Goal: Find specific page/section: Find specific page/section

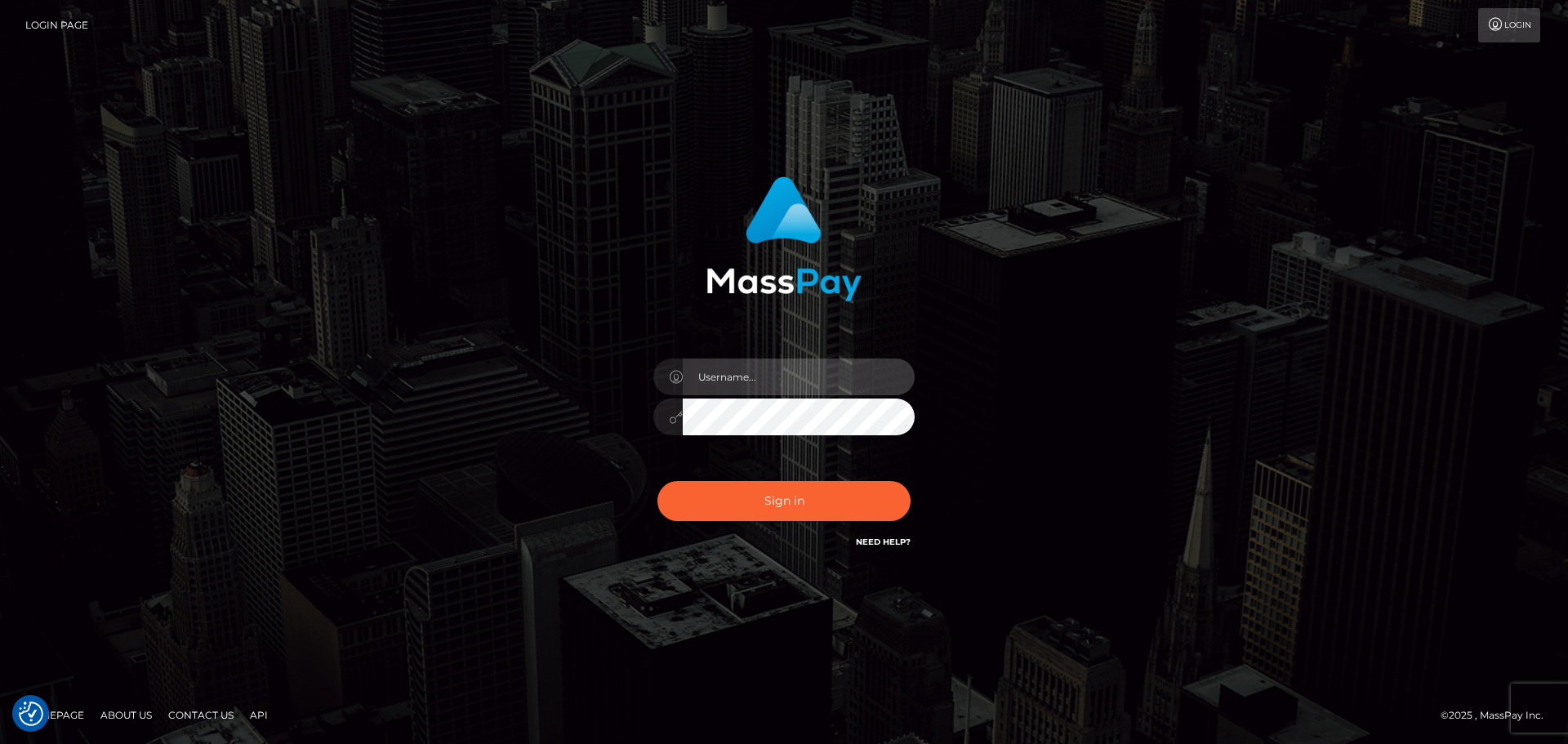
type input "Yassine Slimene"
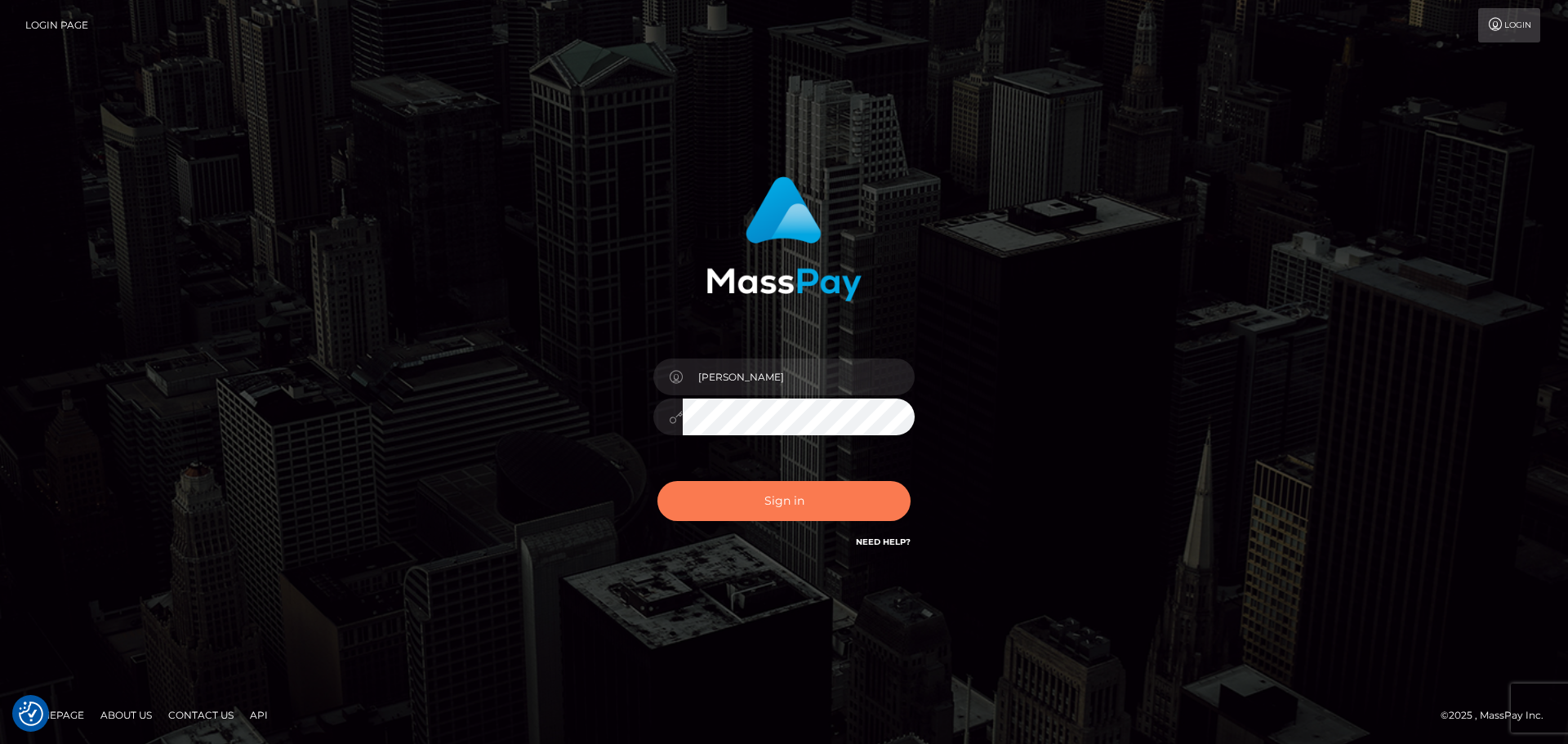
click at [785, 517] on button "Sign in" at bounding box center [784, 501] width 253 height 40
type input "[PERSON_NAME]"
click at [781, 489] on button "Sign in" at bounding box center [784, 501] width 253 height 40
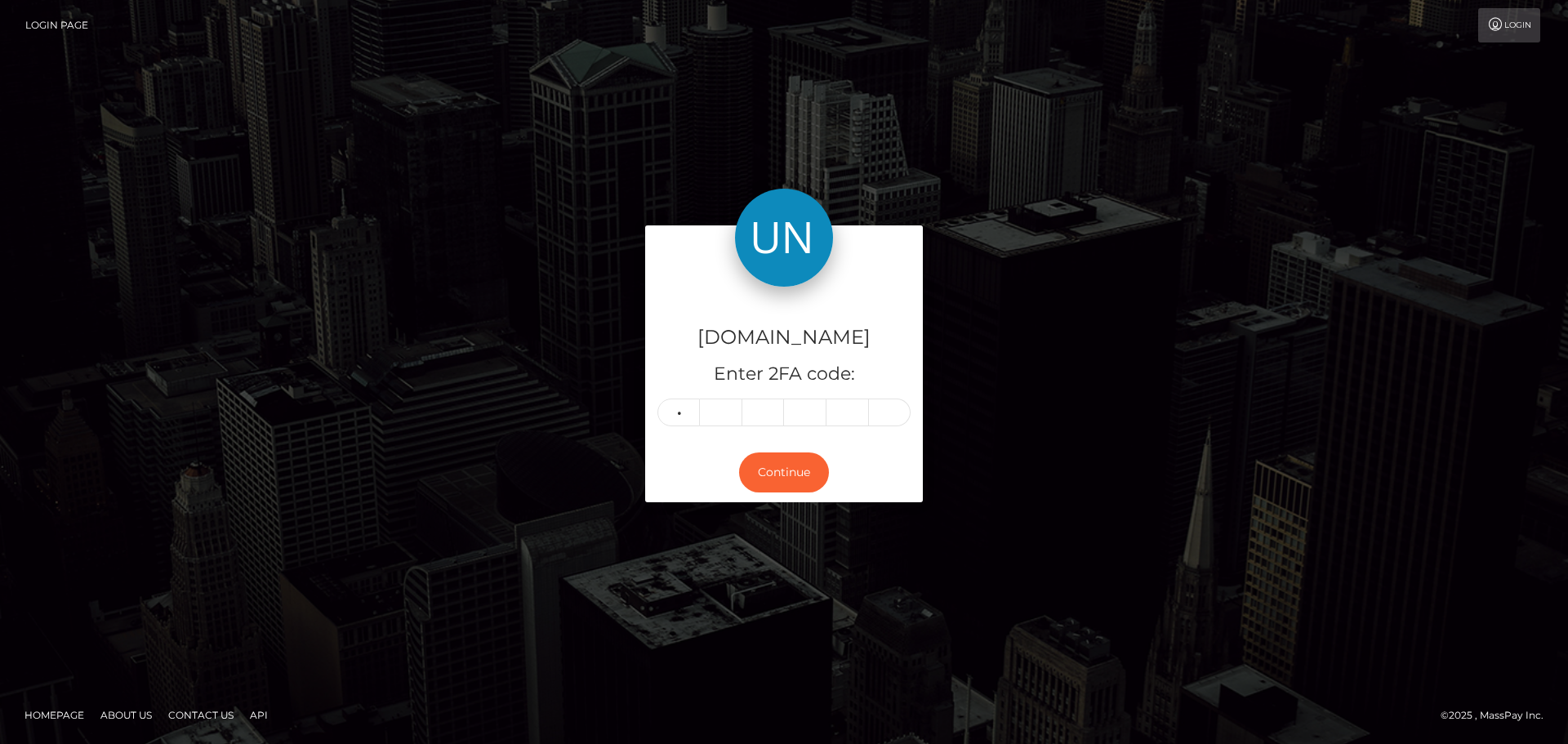
type input "2"
type input "5"
type input "8"
type input "5"
type input "2"
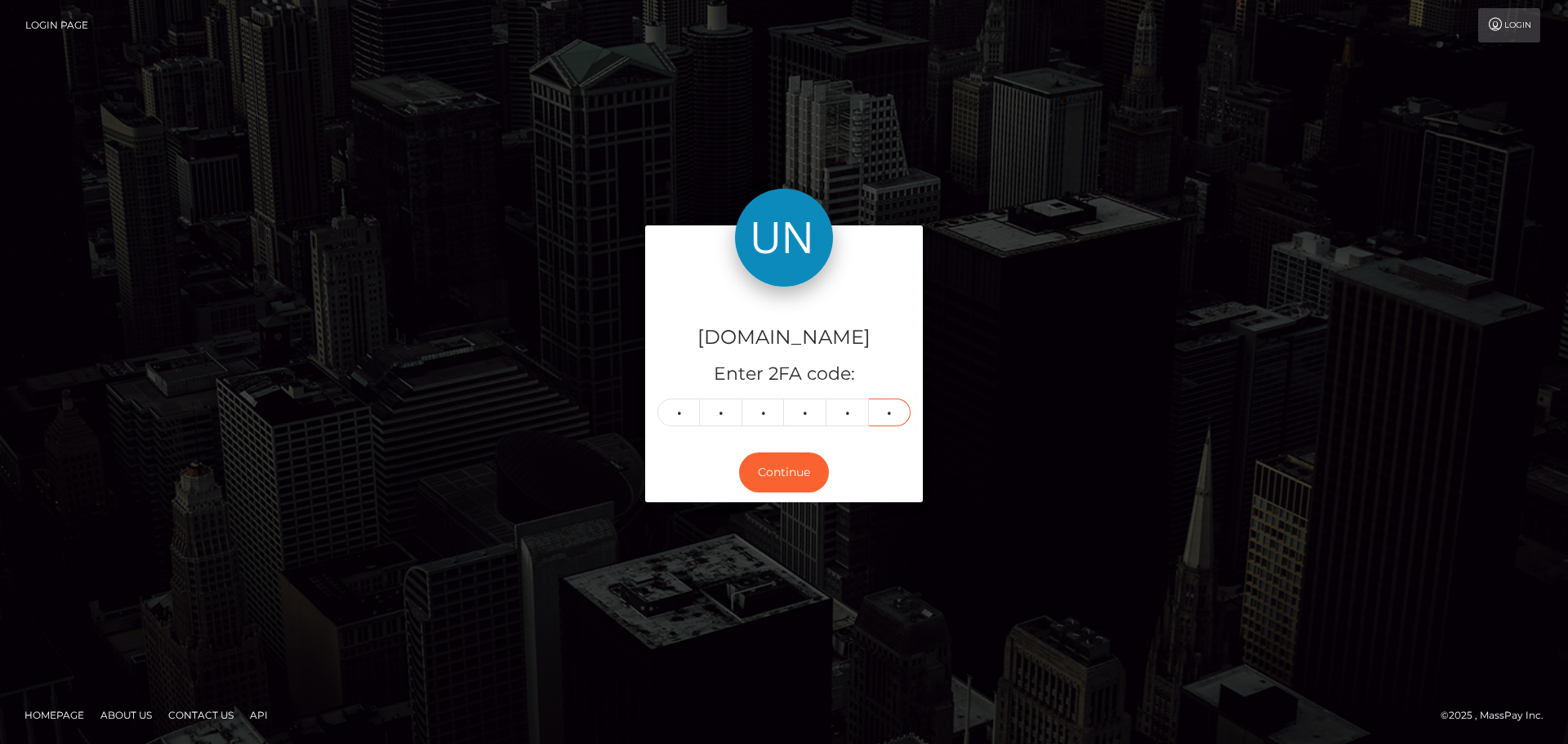
type input "6"
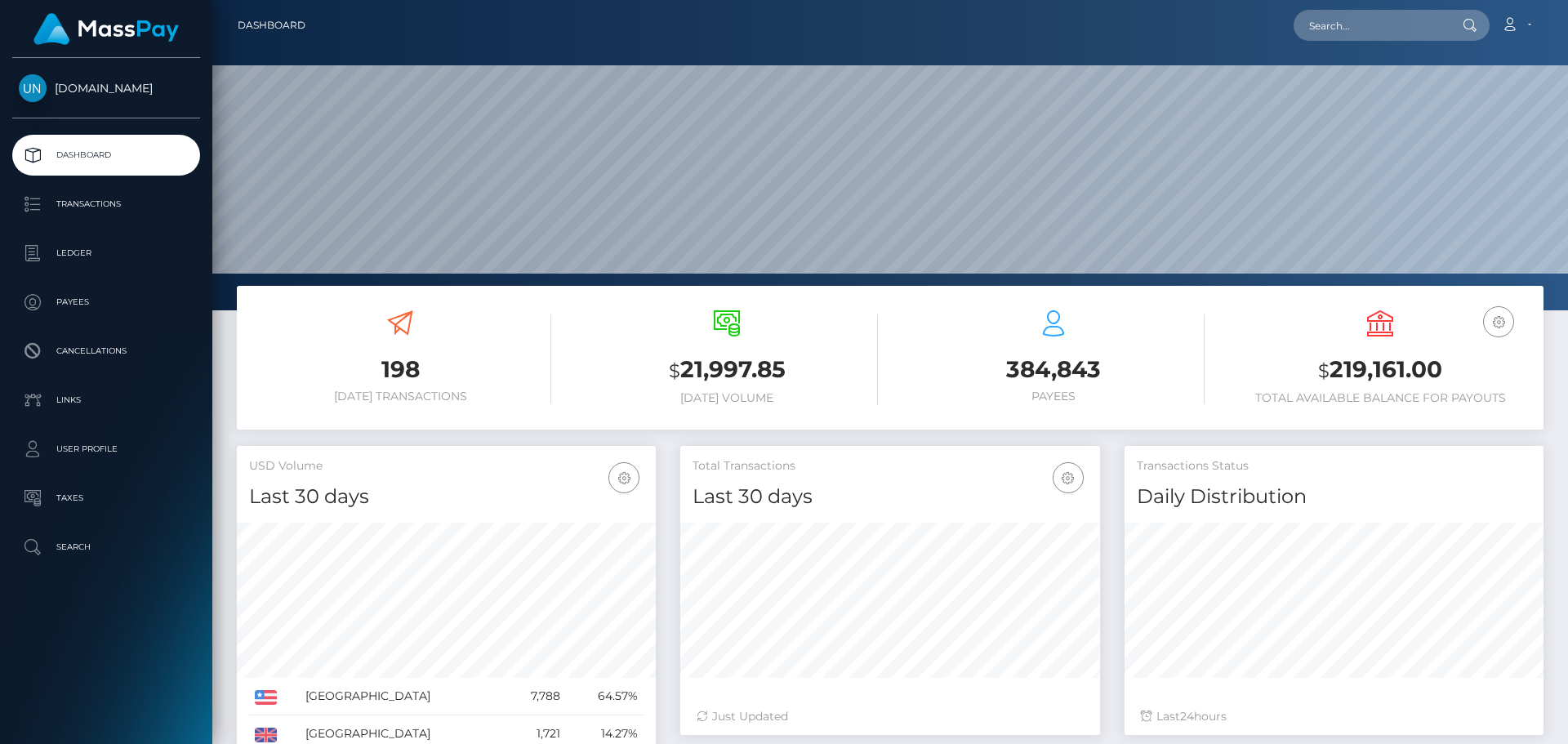
scroll to position [290, 420]
click at [1359, 39] on input "text" at bounding box center [1370, 25] width 153 height 31
paste input "stankybooty169@gmail.com"
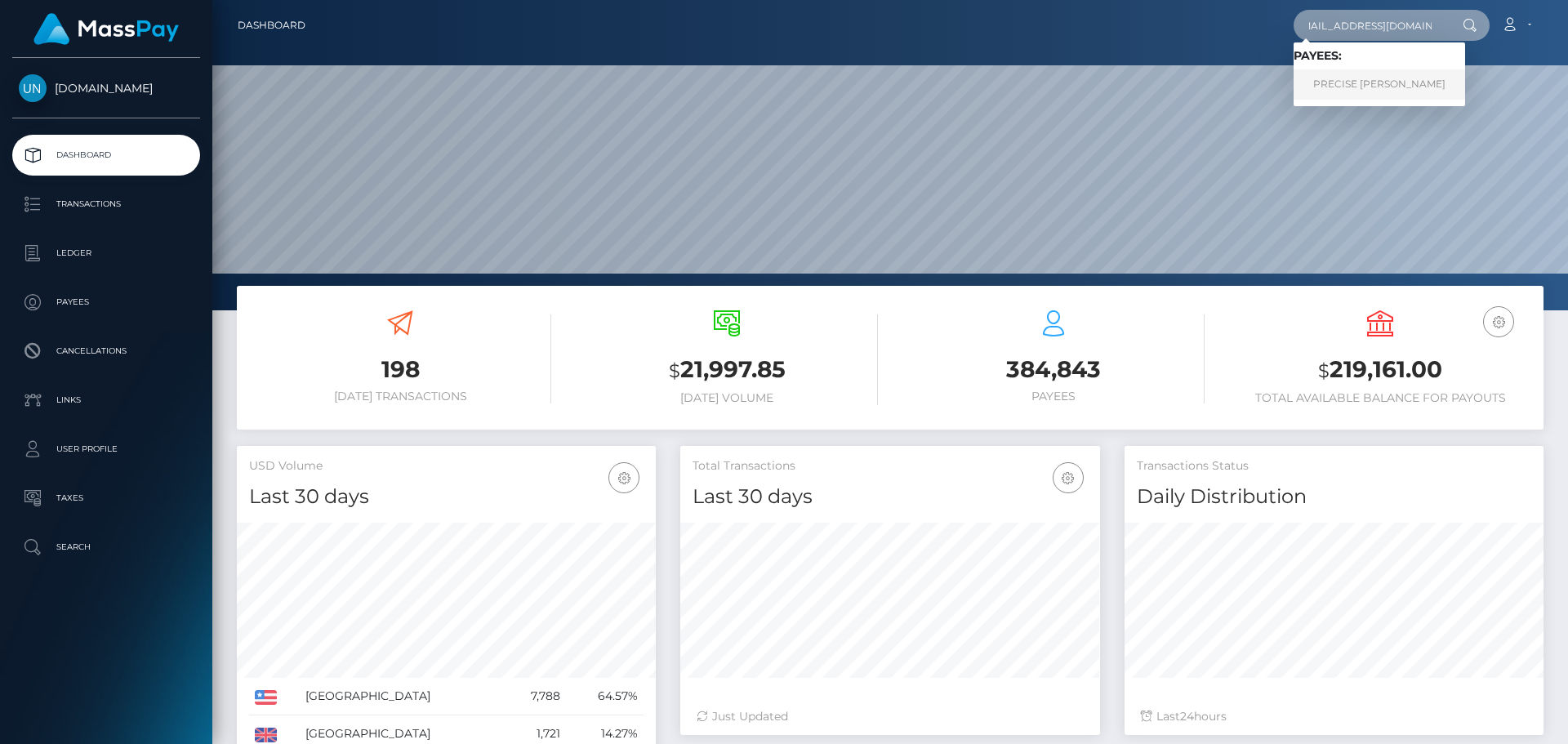
type input "stankybooty169@gmail.com"
click at [1322, 79] on link "PRECISE MARKELL OLIVAREZ" at bounding box center [1379, 84] width 171 height 30
